Goal: Information Seeking & Learning: Stay updated

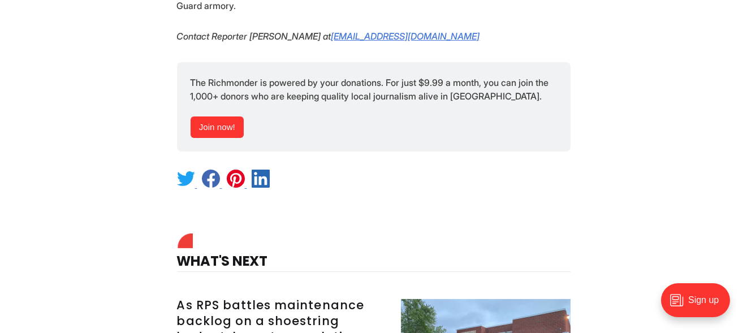
scroll to position [1639, 0]
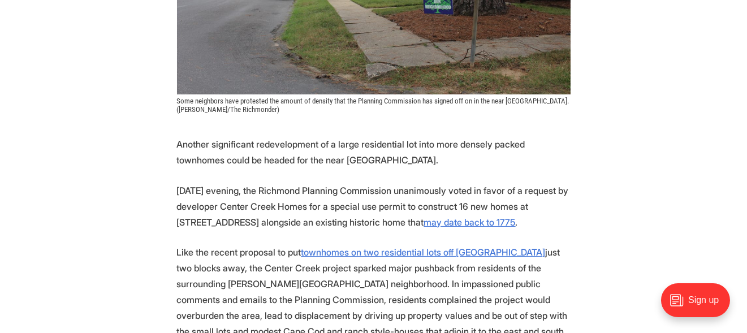
scroll to position [509, 0]
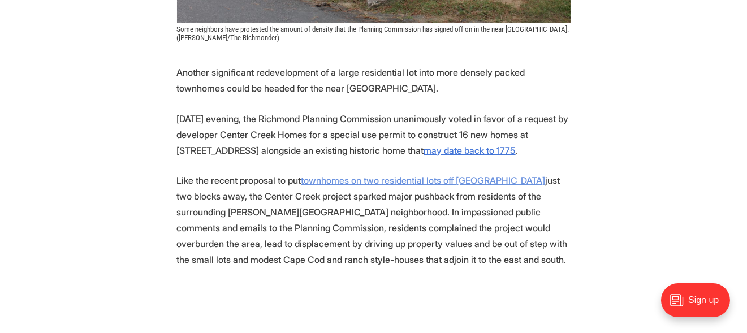
click at [370, 176] on u "townhomes on two residential lots off Hanover Avenue" at bounding box center [423, 180] width 244 height 11
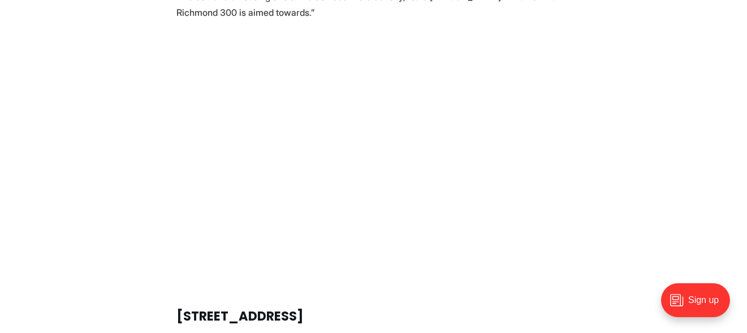
scroll to position [2544, 0]
